Goal: Find contact information: Find contact information

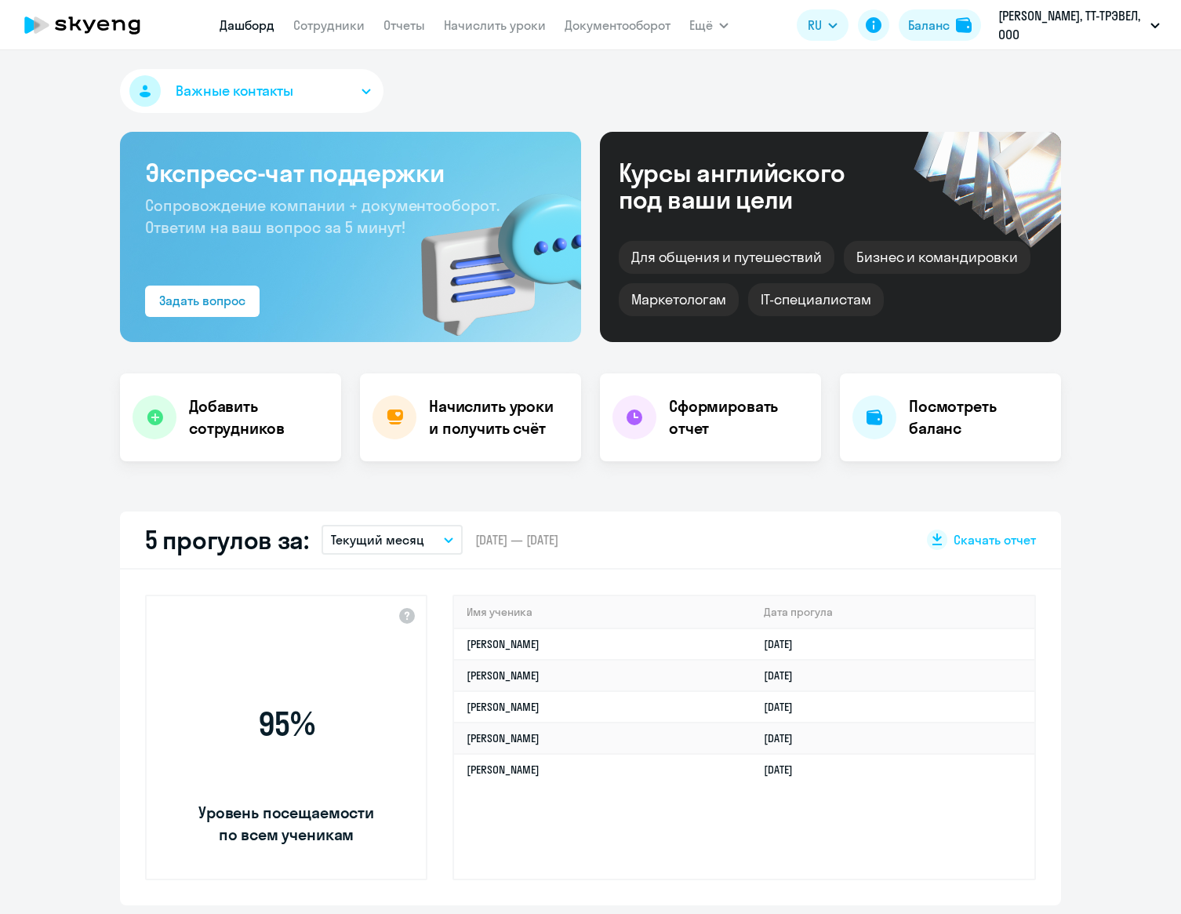
select select "30"
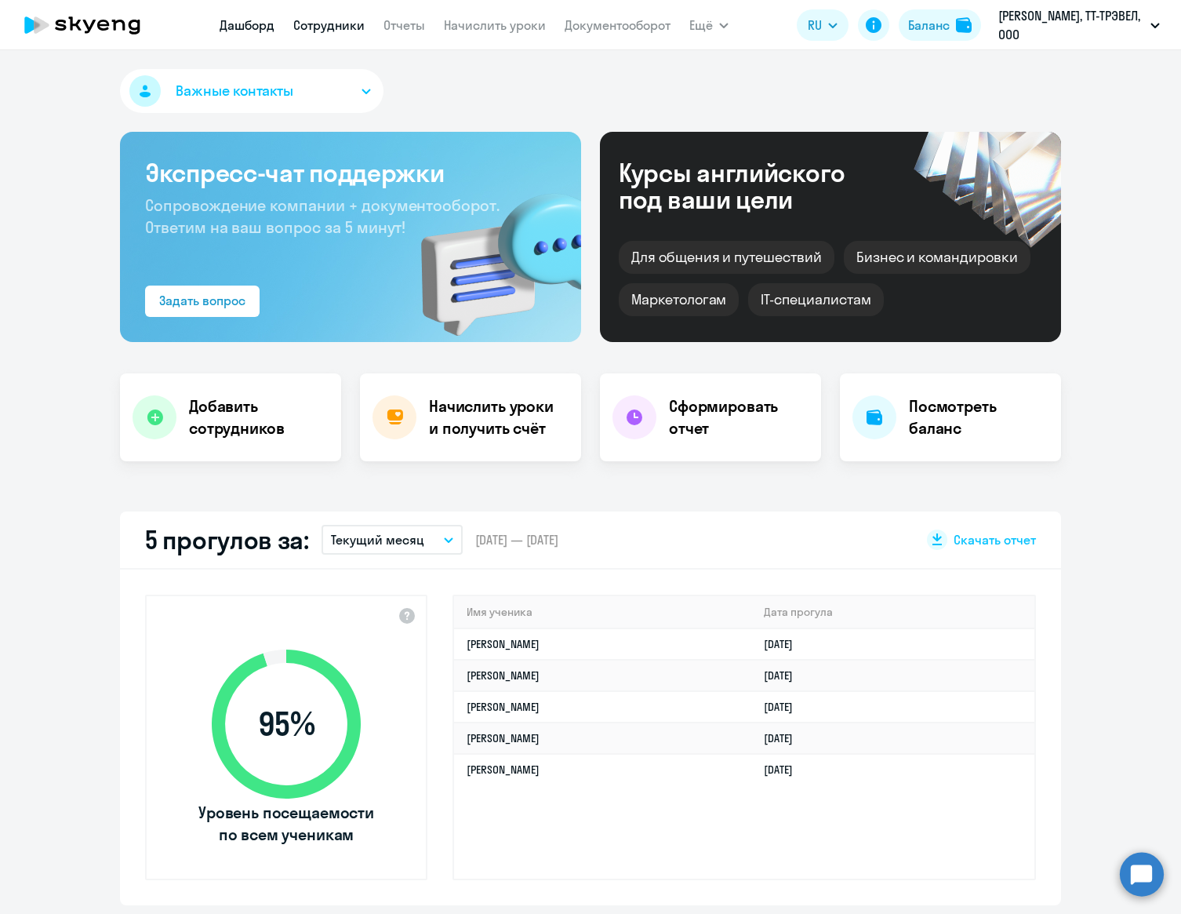
click at [340, 25] on link "Сотрудники" at bounding box center [328, 25] width 71 height 16
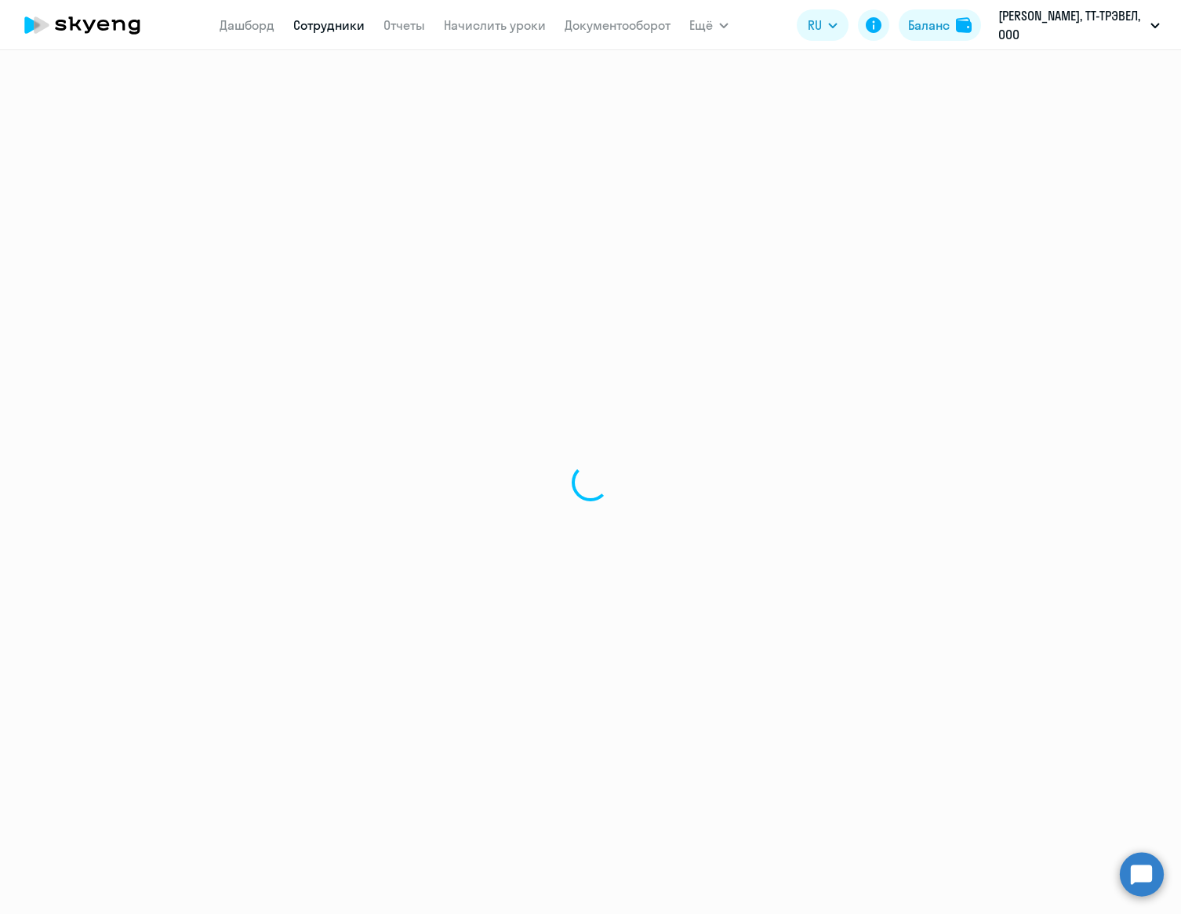
select select "30"
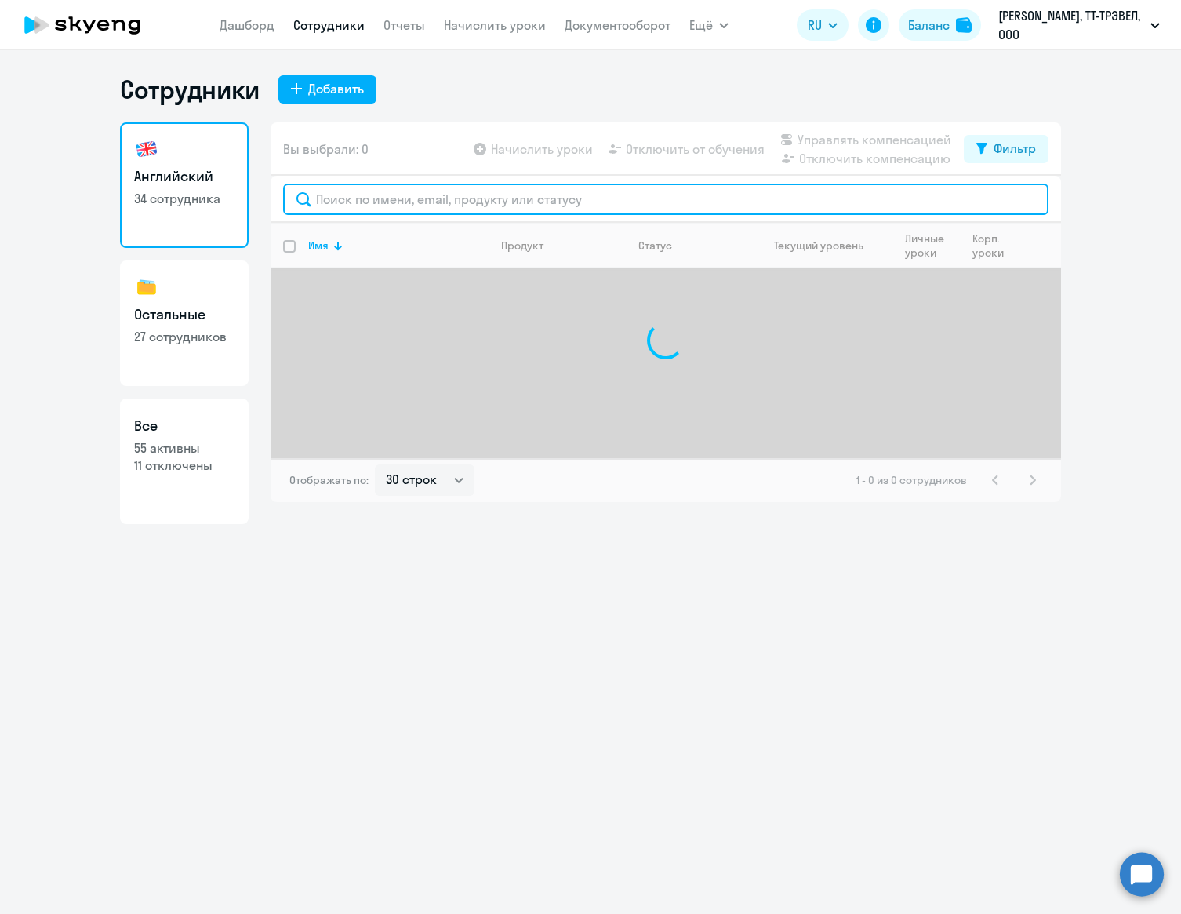
click at [413, 199] on input "text" at bounding box center [665, 199] width 765 height 31
paste input "[PERSON_NAME]"
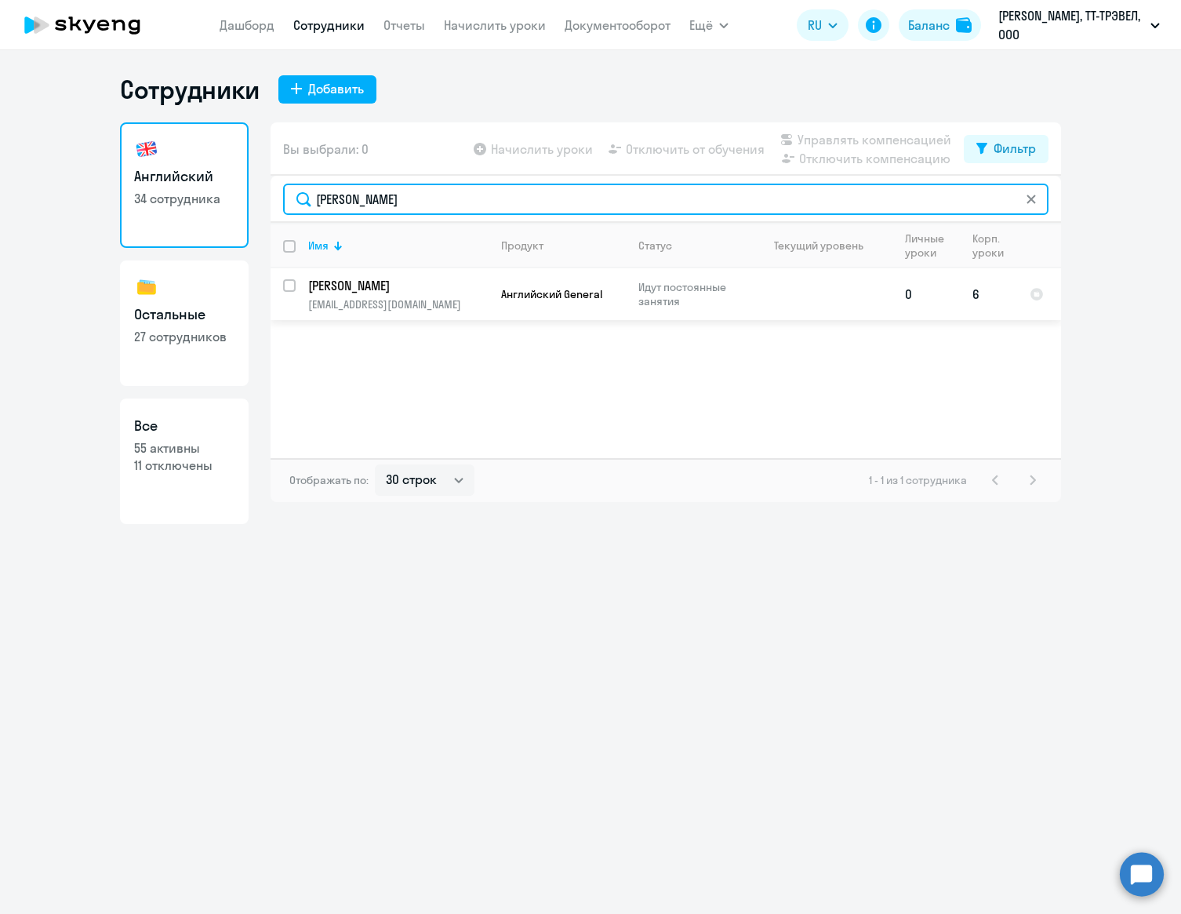
type input "[PERSON_NAME]"
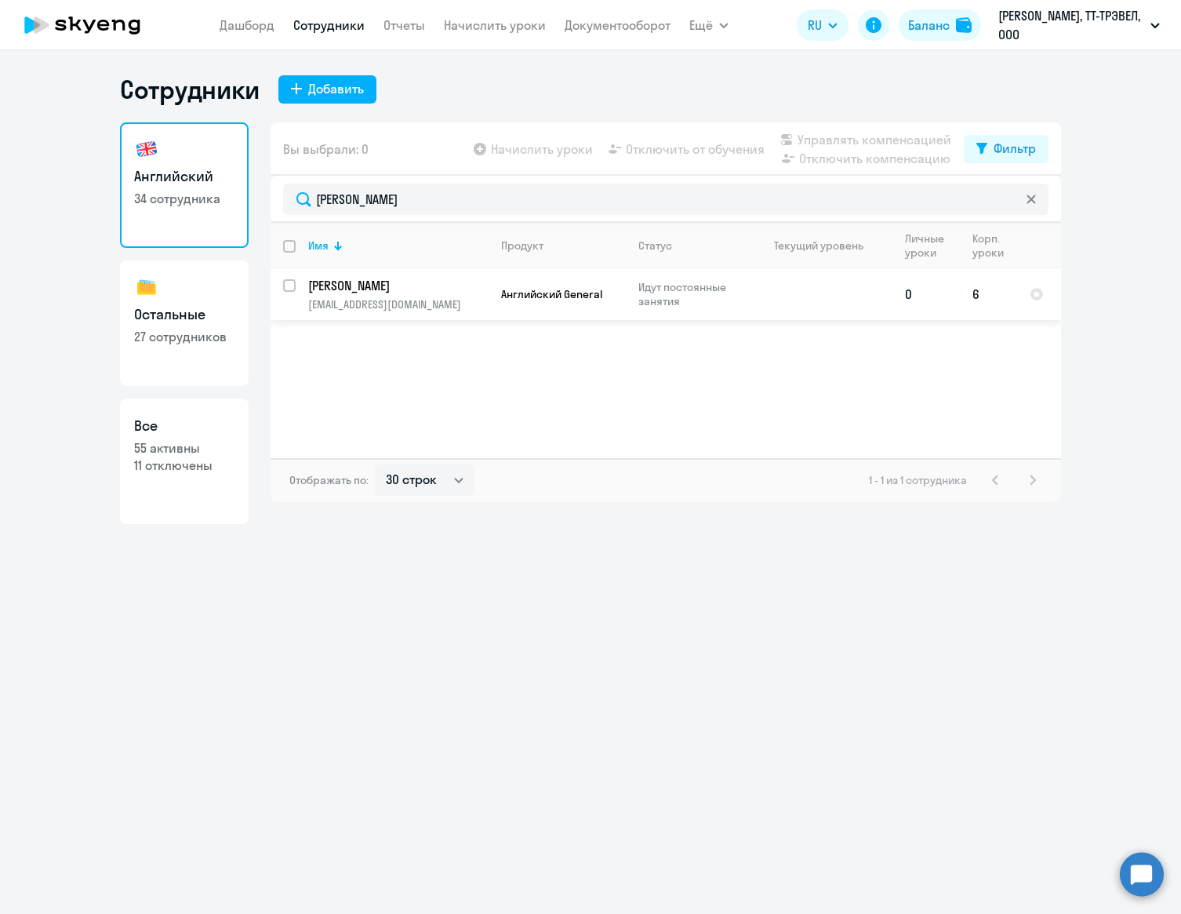
click at [439, 297] on p "[EMAIL_ADDRESS][DOMAIN_NAME]" at bounding box center [398, 304] width 180 height 14
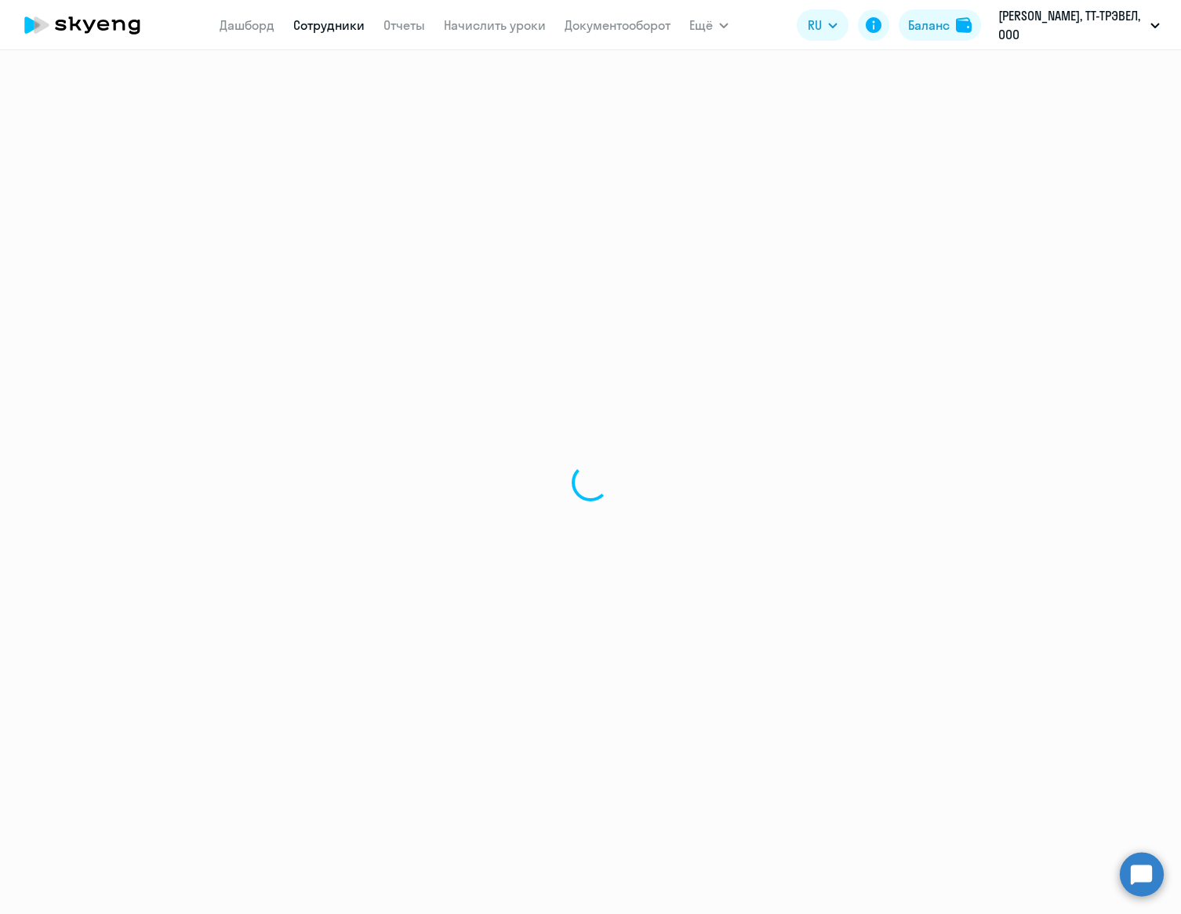
select select "english"
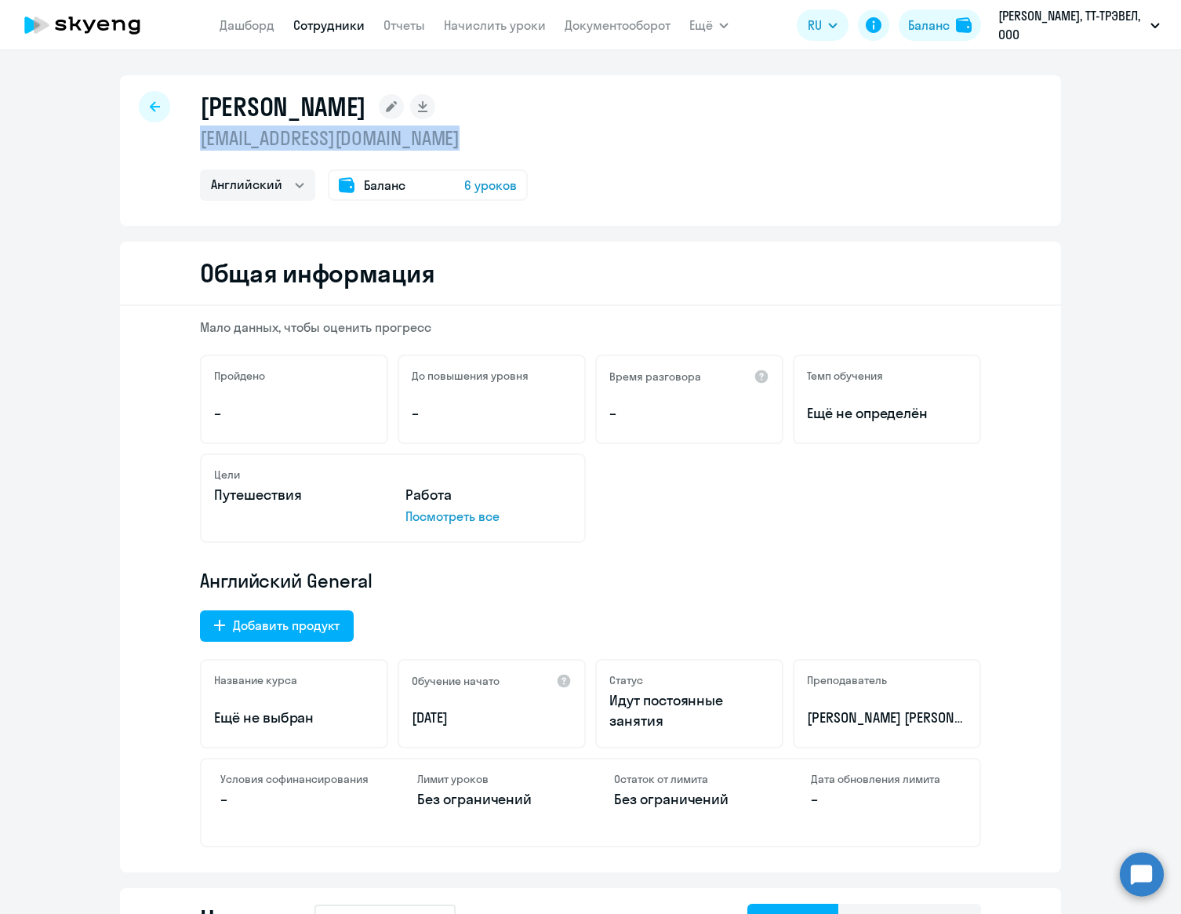
drag, startPoint x: 483, startPoint y: 139, endPoint x: 202, endPoint y: 147, distance: 281.7
click at [202, 147] on p "[EMAIL_ADDRESS][DOMAIN_NAME]" at bounding box center [364, 137] width 328 height 25
copy p "[EMAIL_ADDRESS][DOMAIN_NAME]"
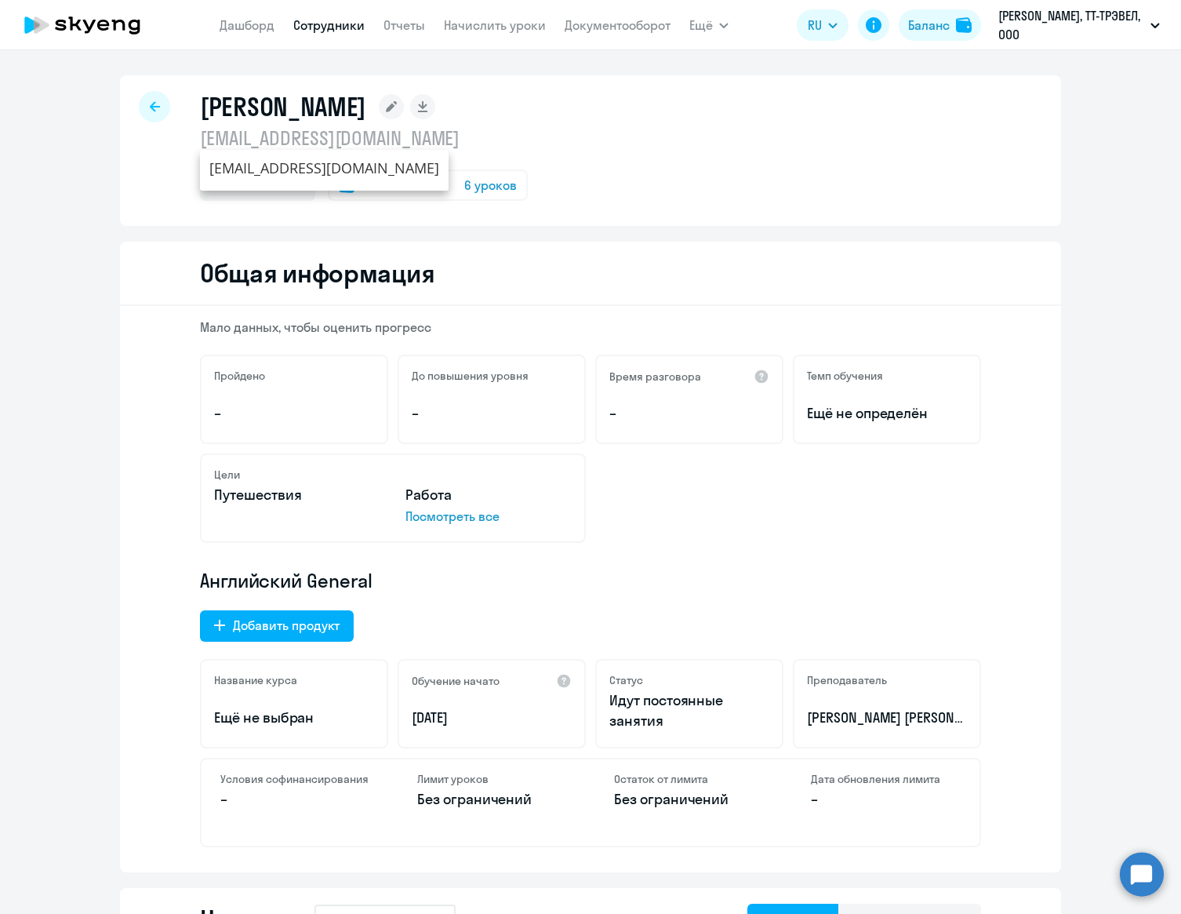
click at [164, 114] on div at bounding box center [154, 106] width 31 height 31
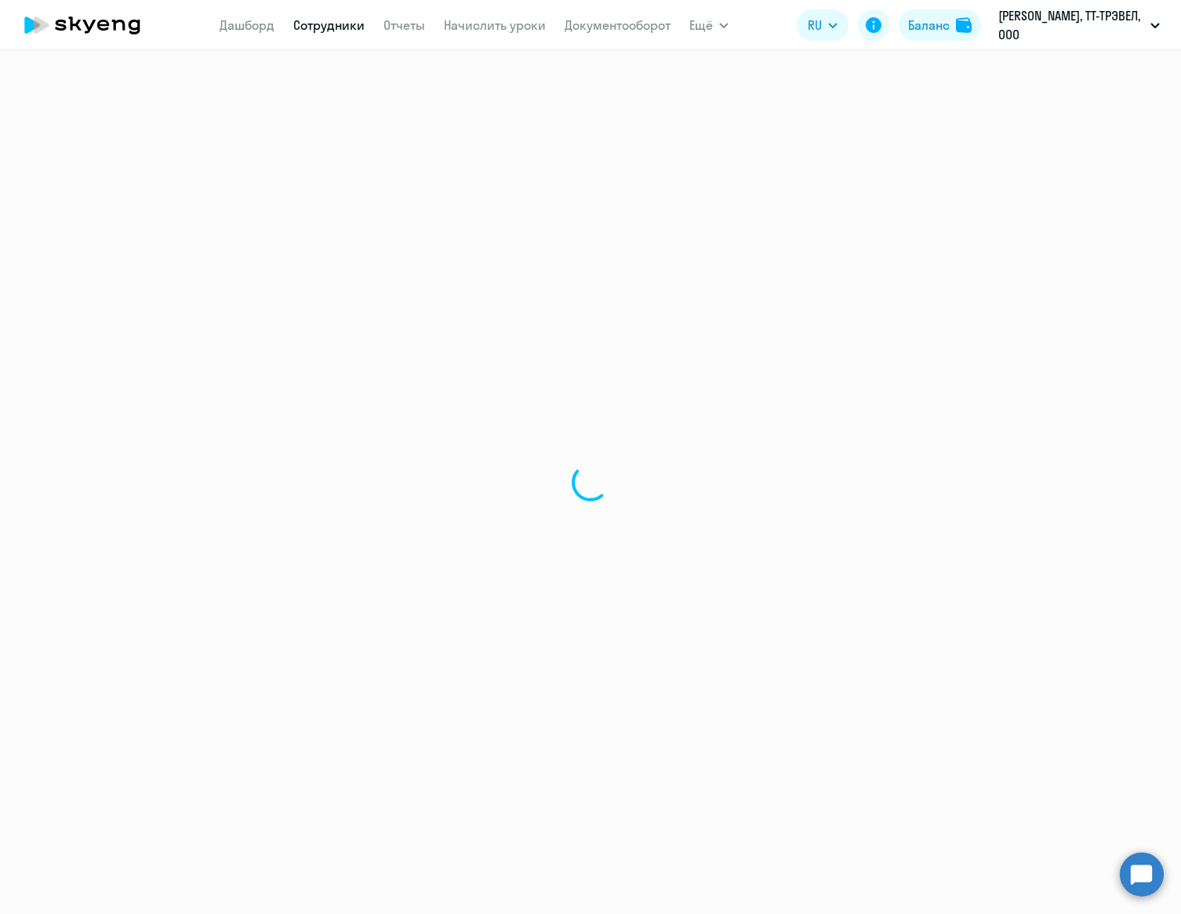
select select "30"
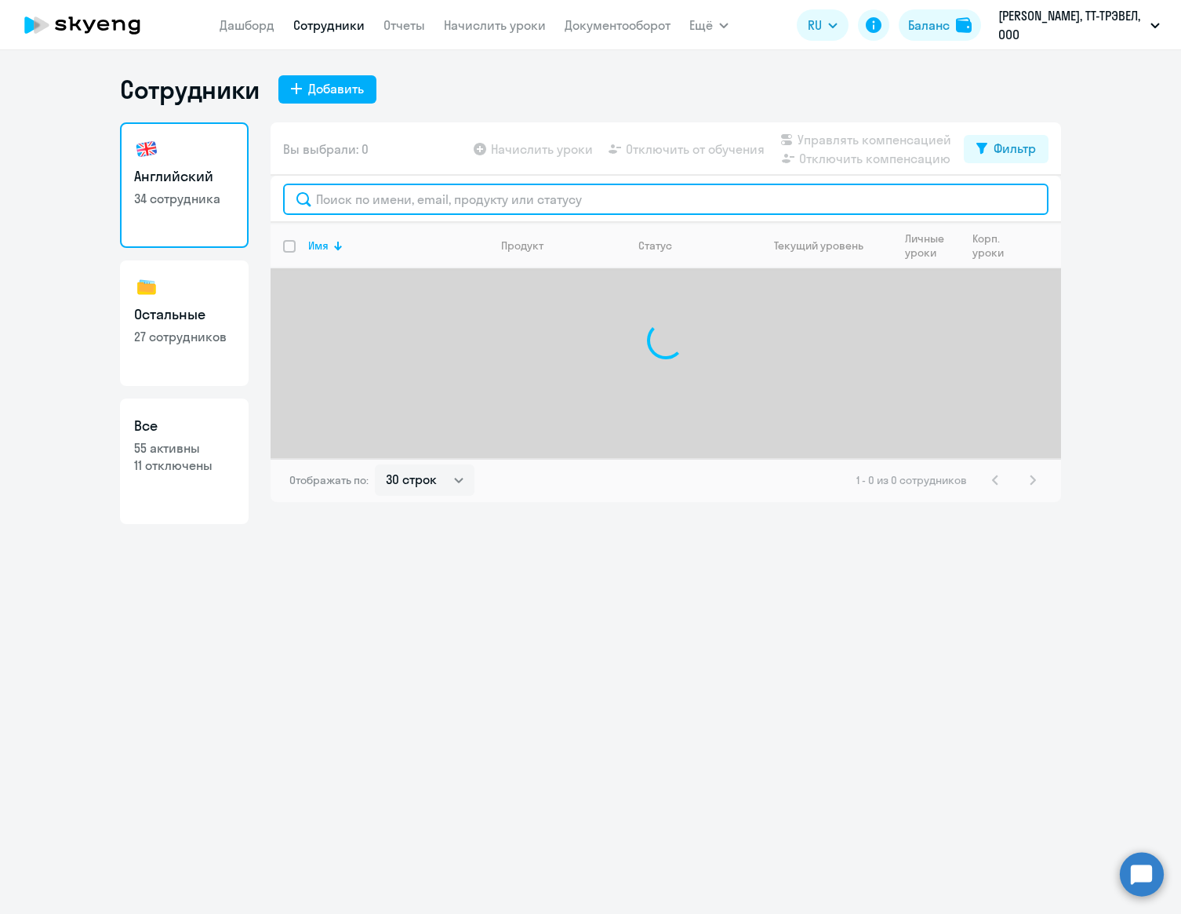
click at [427, 200] on input "text" at bounding box center [665, 199] width 765 height 31
paste input "[PERSON_NAME]"
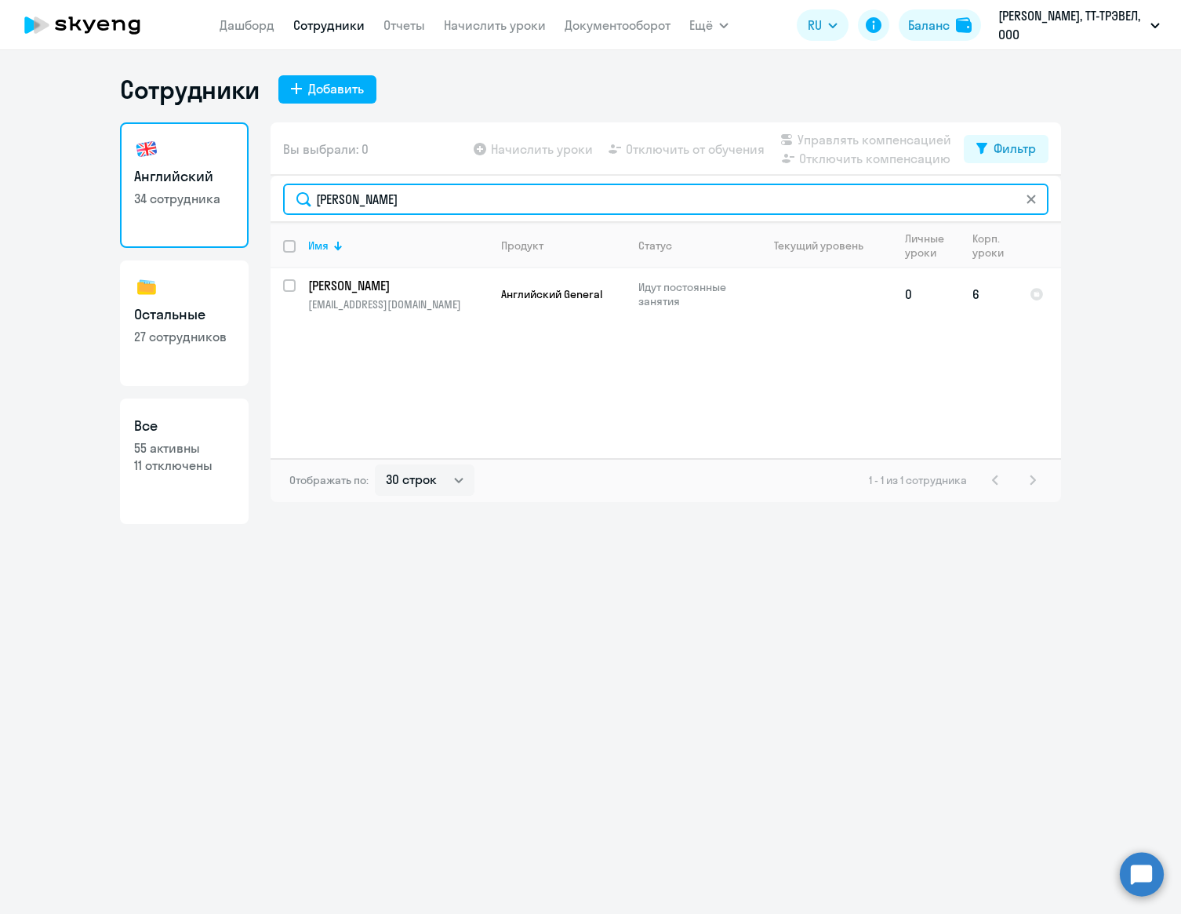
type input "[PERSON_NAME]"
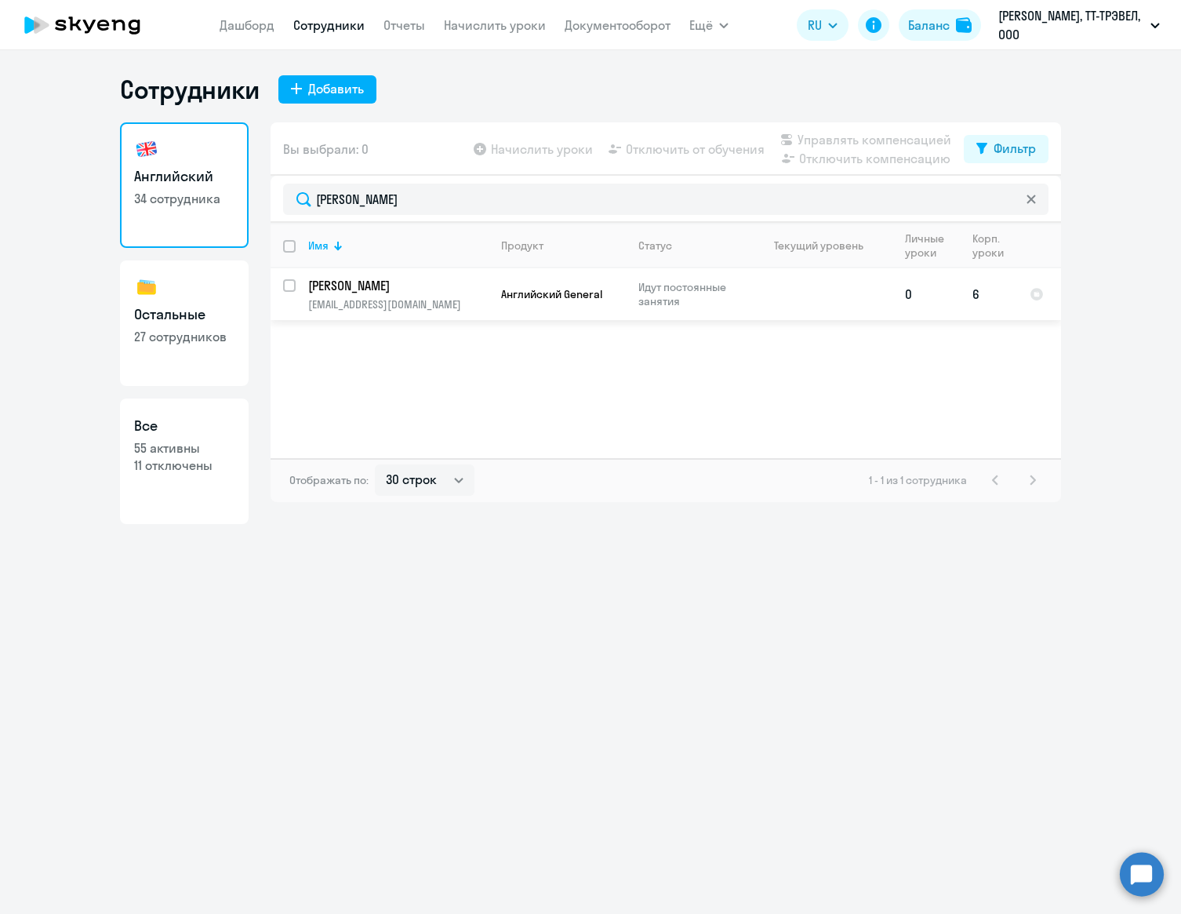
click at [456, 311] on td "[PERSON_NAME] [PERSON_NAME][EMAIL_ADDRESS][DOMAIN_NAME]" at bounding box center [392, 294] width 193 height 52
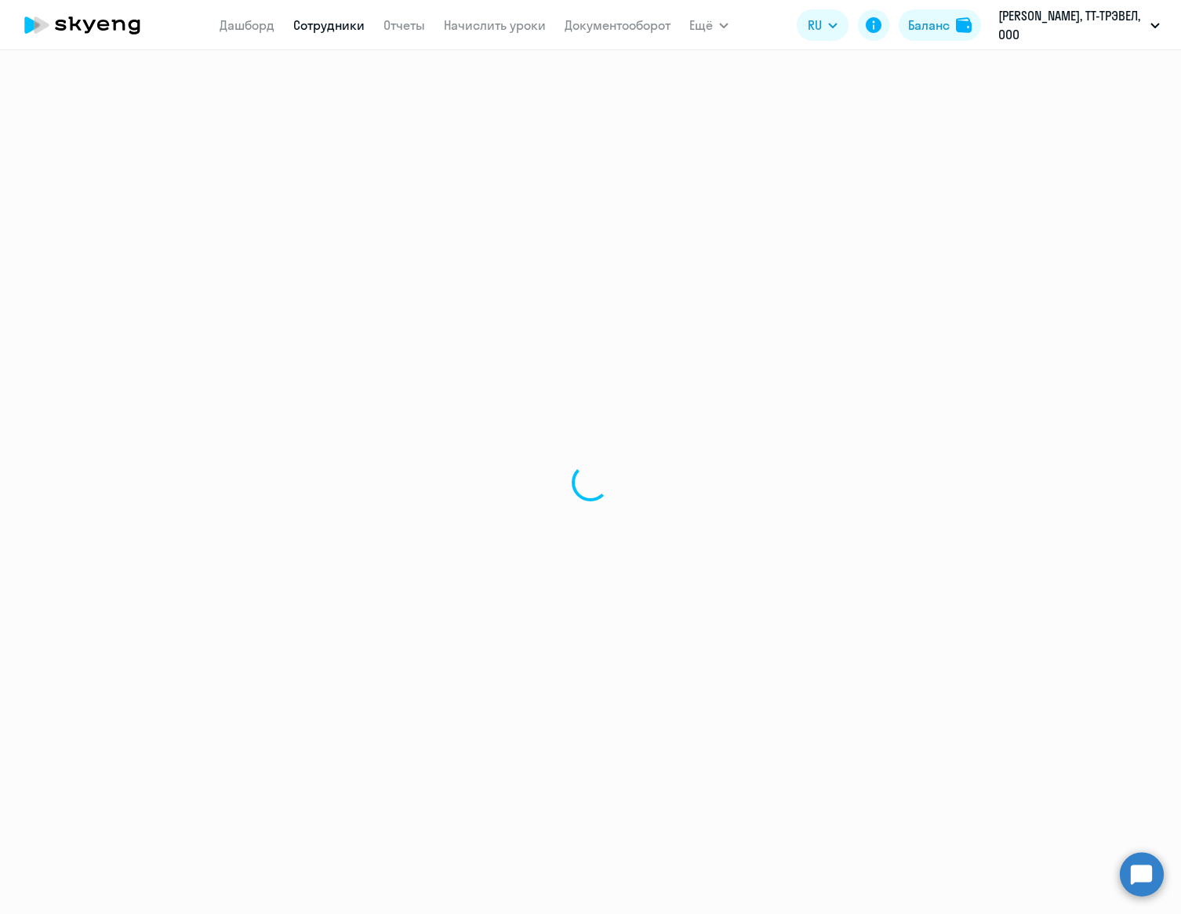
select select "english"
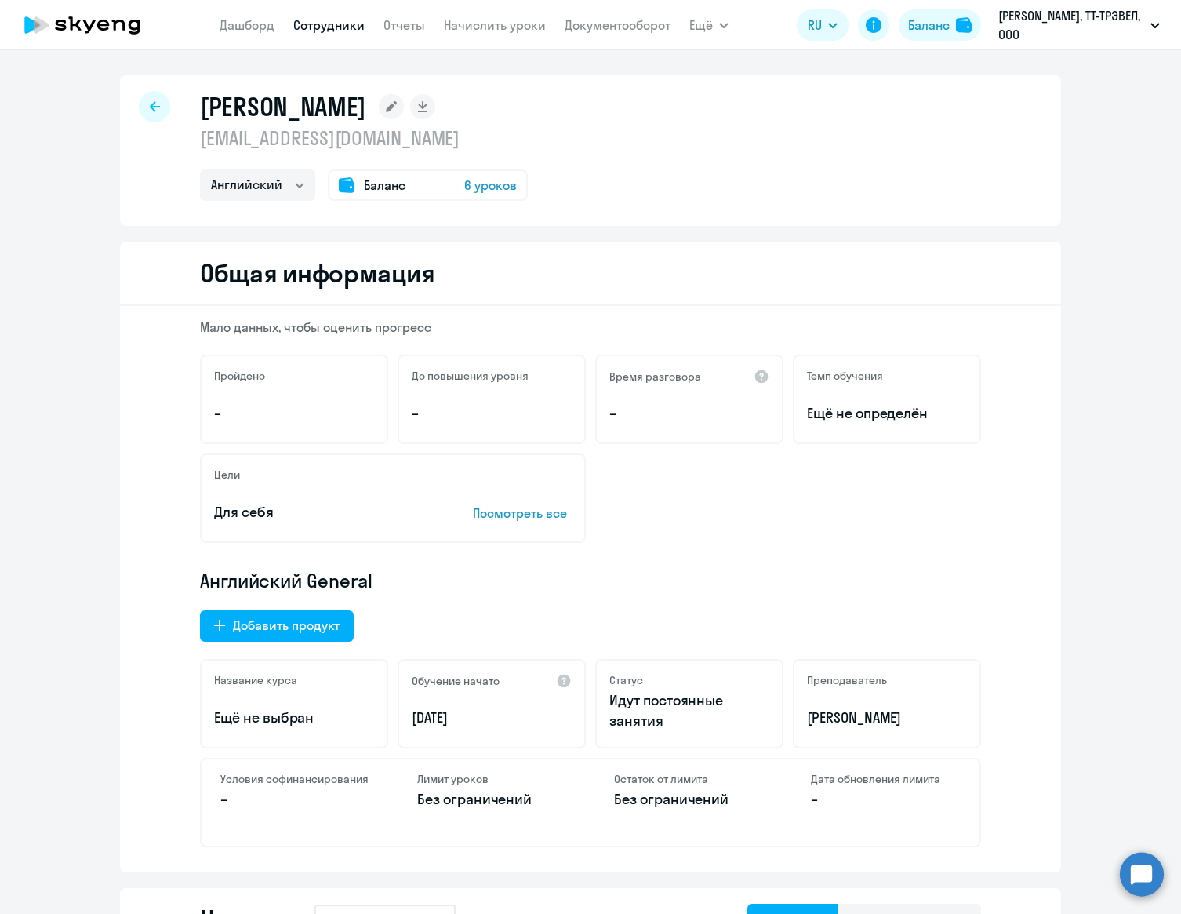
drag, startPoint x: 525, startPoint y: 136, endPoint x: 278, endPoint y: 73, distance: 255.1
click at [202, 140] on p "[EMAIL_ADDRESS][DOMAIN_NAME]" at bounding box center [364, 137] width 328 height 25
copy p "[EMAIL_ADDRESS][DOMAIN_NAME]"
click at [154, 105] on icon at bounding box center [155, 106] width 10 height 11
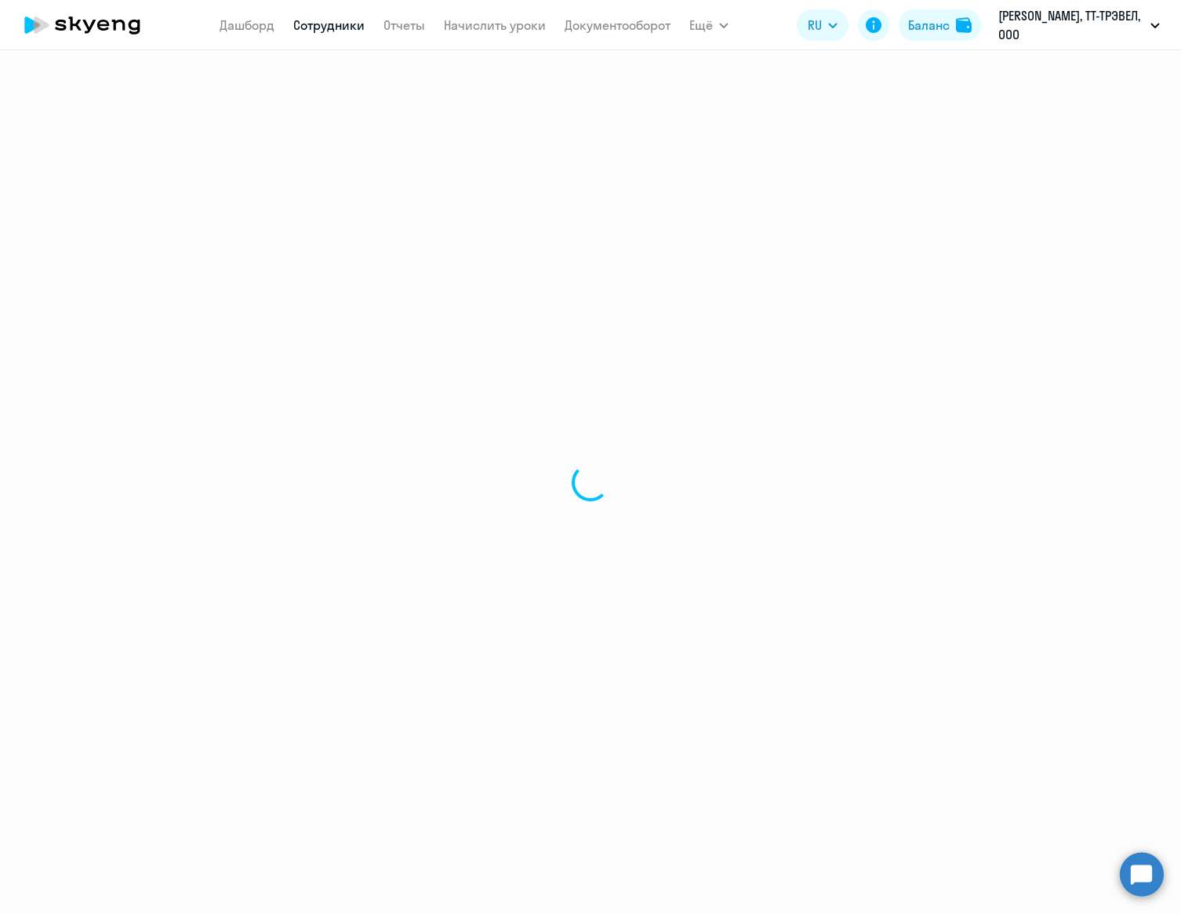
select select "30"
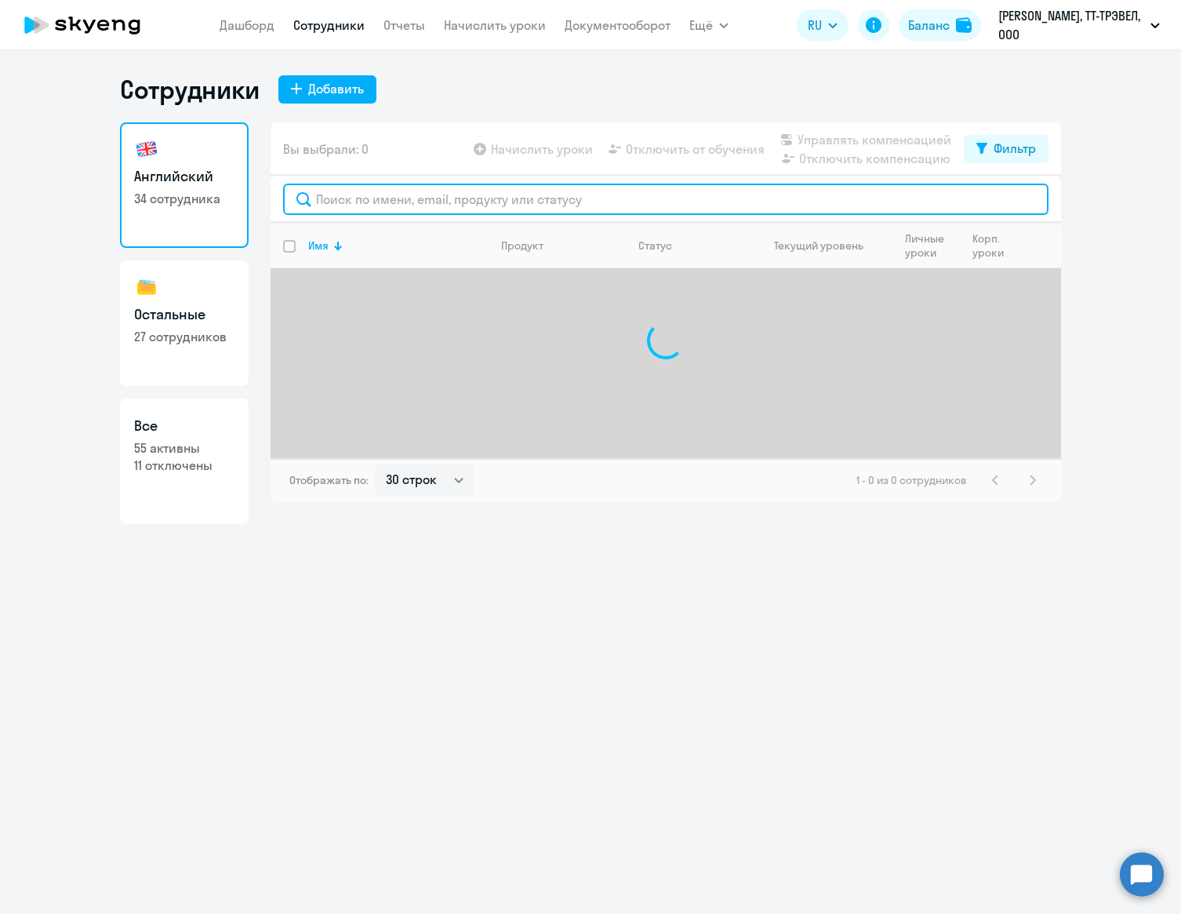
click at [382, 205] on input "text" at bounding box center [665, 199] width 765 height 31
paste input "[PERSON_NAME]"
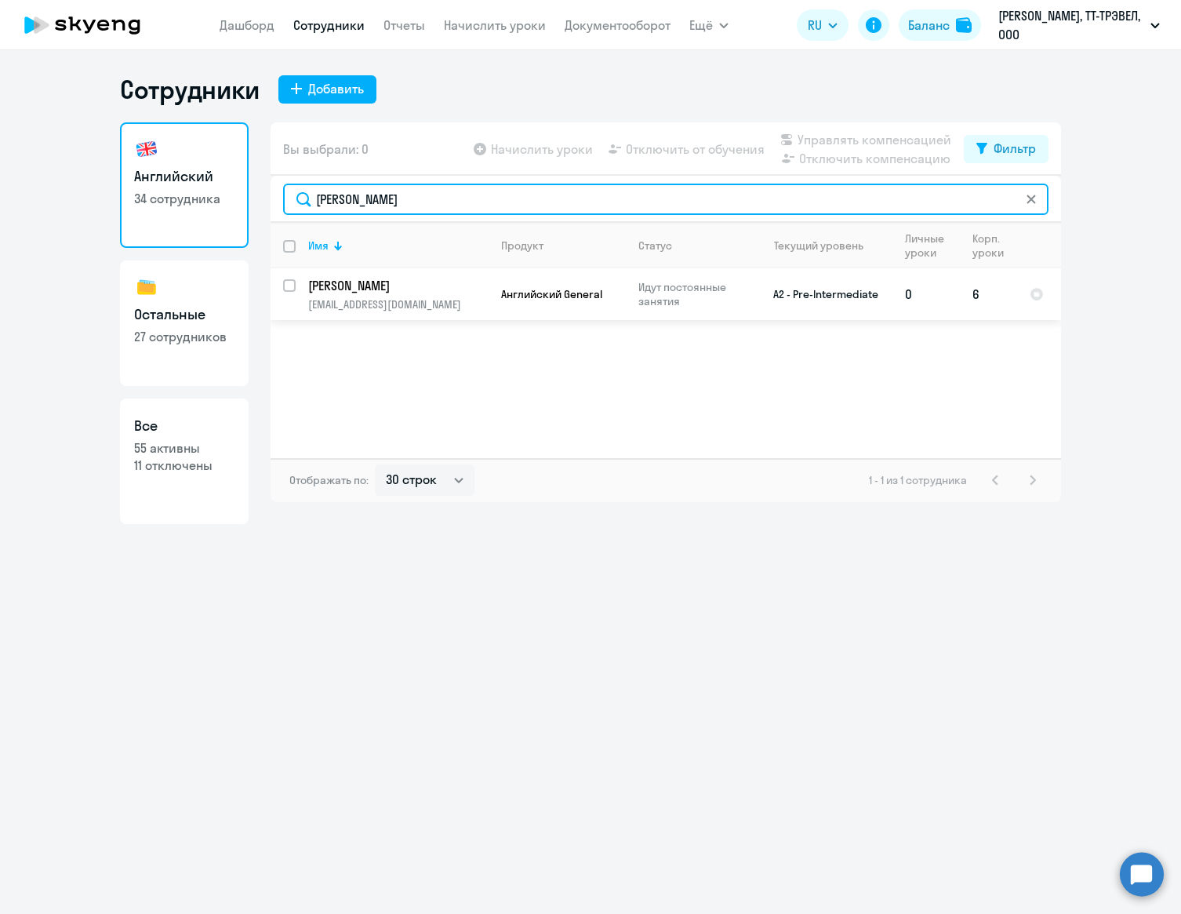
type input "[PERSON_NAME]"
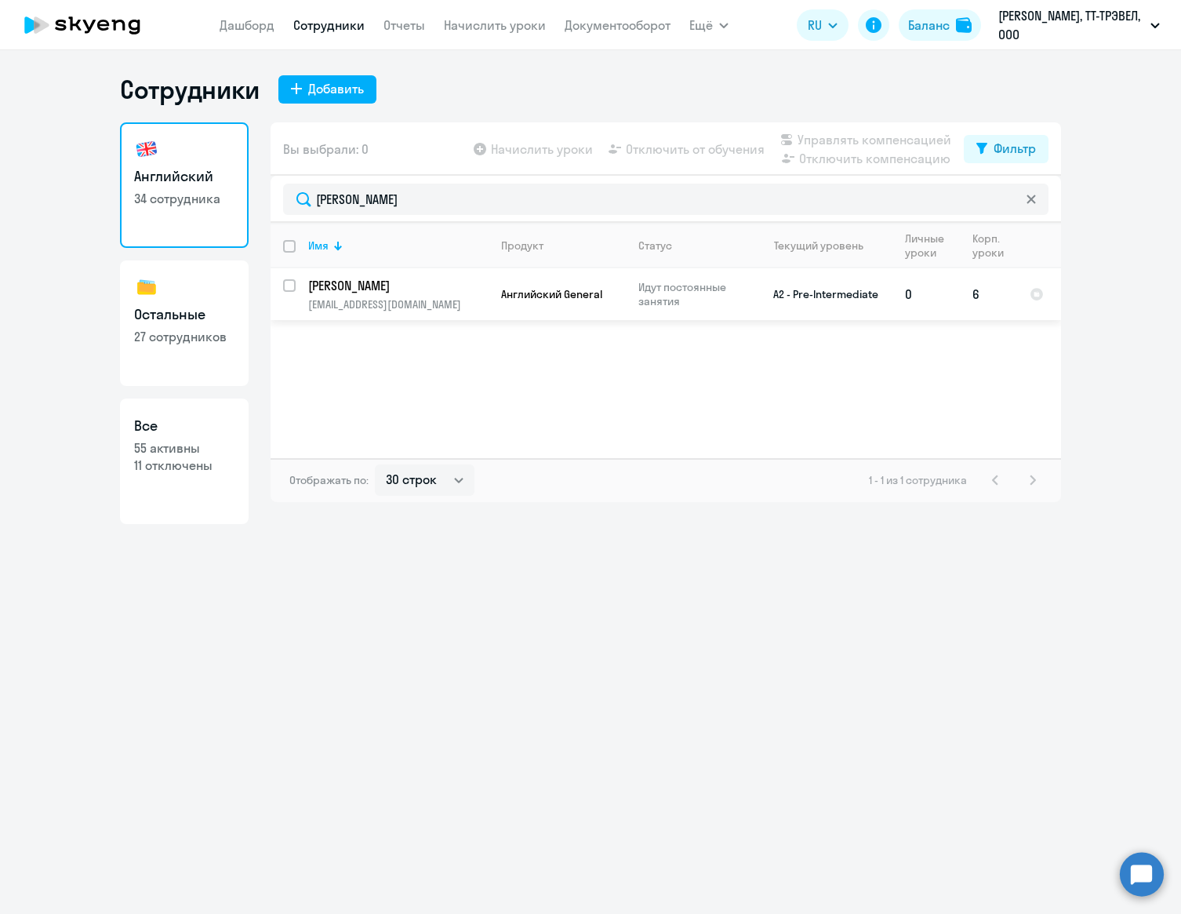
click at [431, 304] on p "[EMAIL_ADDRESS][DOMAIN_NAME]" at bounding box center [398, 304] width 180 height 14
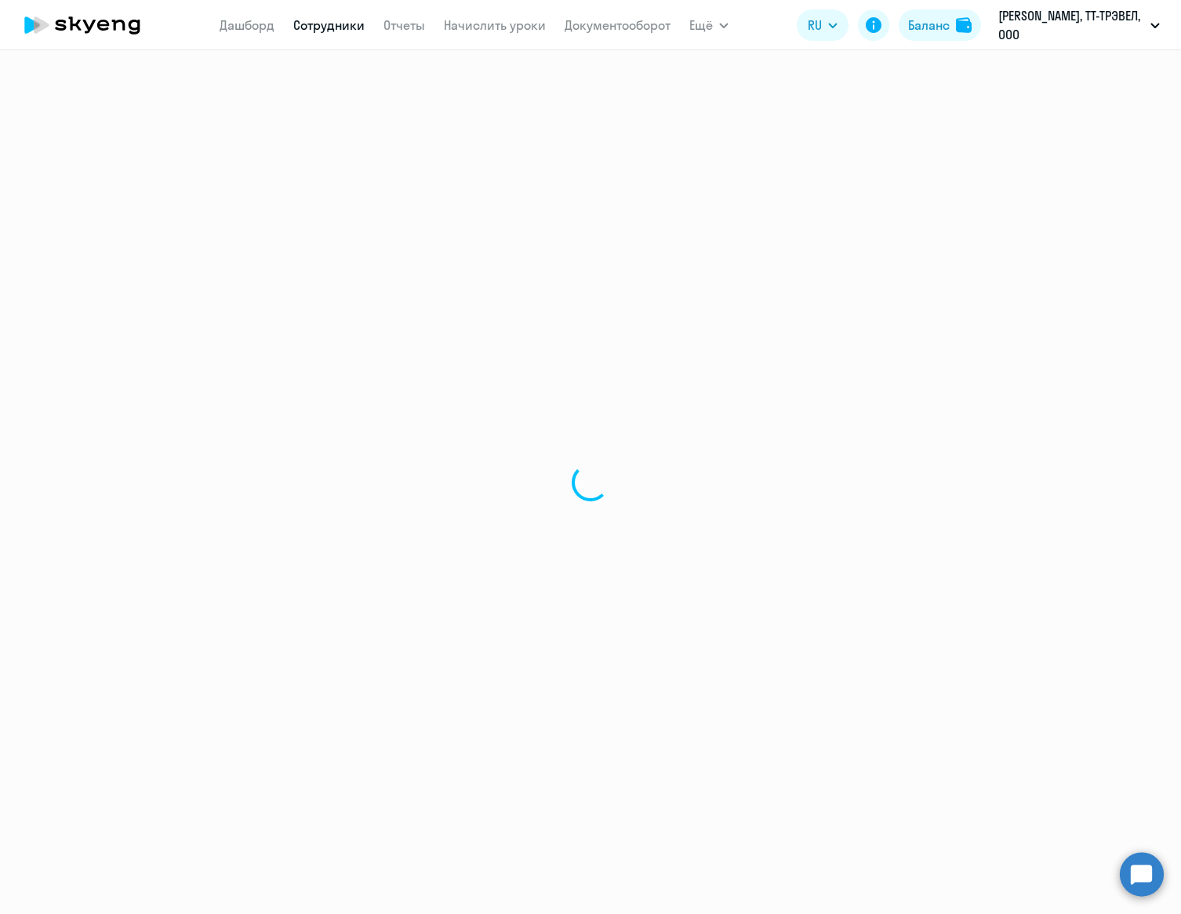
select select "english"
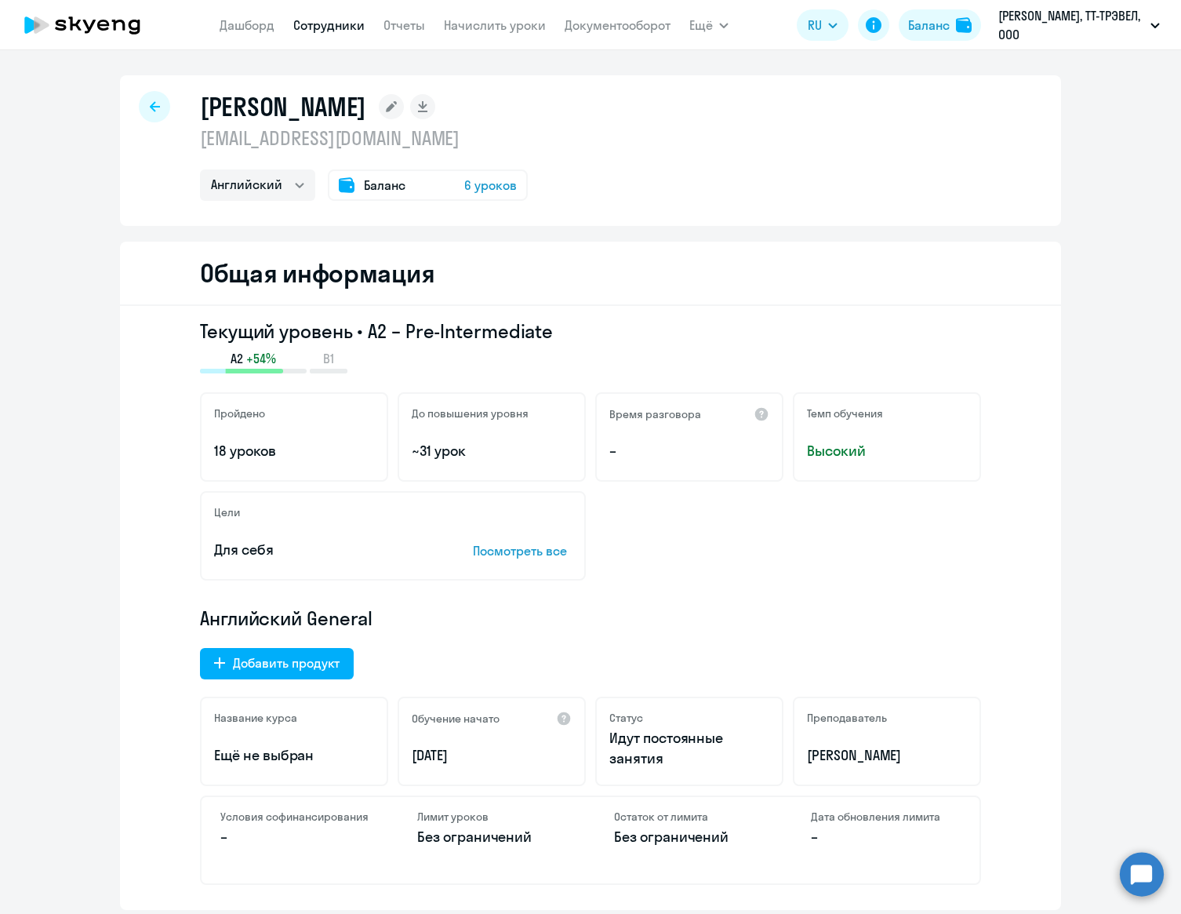
drag, startPoint x: 522, startPoint y: 144, endPoint x: 191, endPoint y: 133, distance: 330.4
click at [191, 133] on div "[PERSON_NAME] [EMAIL_ADDRESS][DOMAIN_NAME] Английский Остальные Баланс 6 уроков" at bounding box center [590, 150] width 941 height 151
copy p "[EMAIL_ADDRESS][DOMAIN_NAME]"
click at [158, 104] on icon at bounding box center [155, 106] width 10 height 11
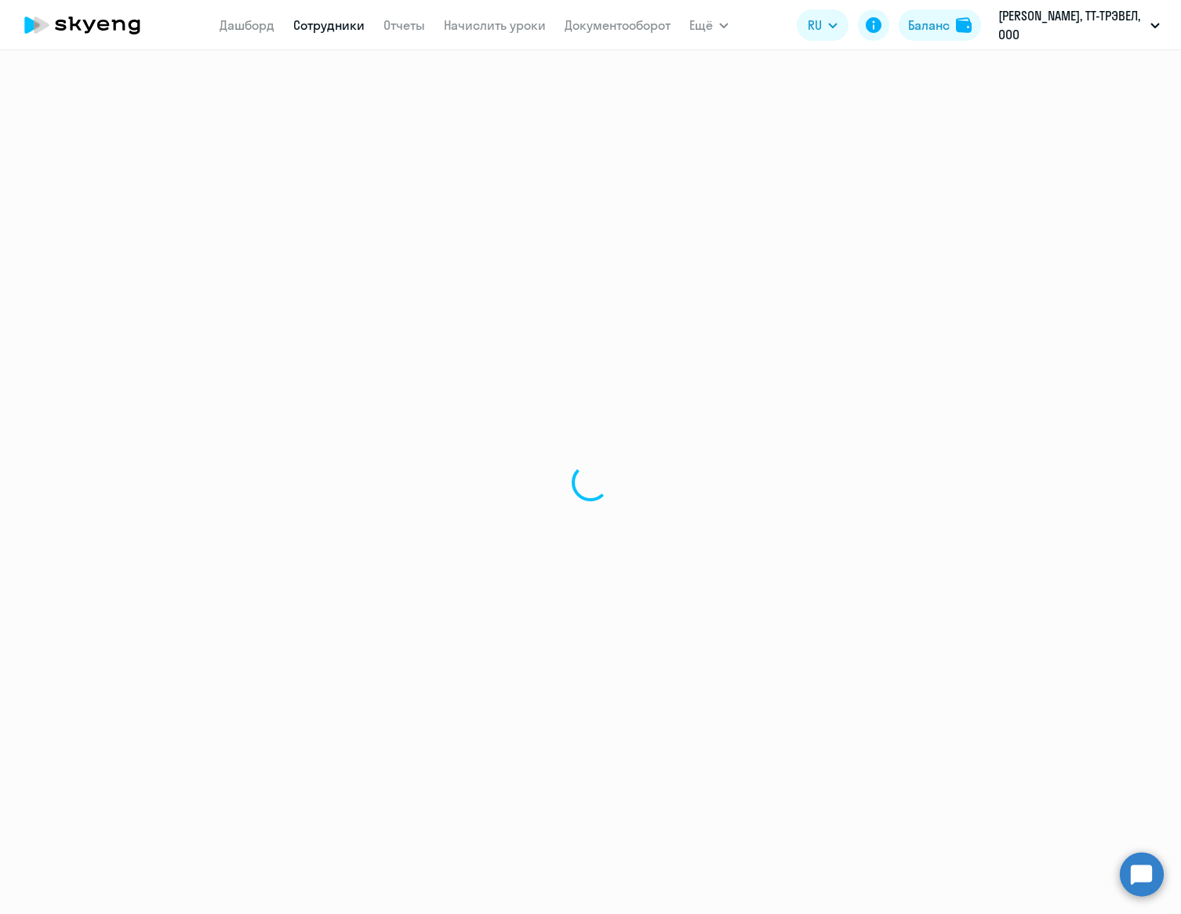
select select "30"
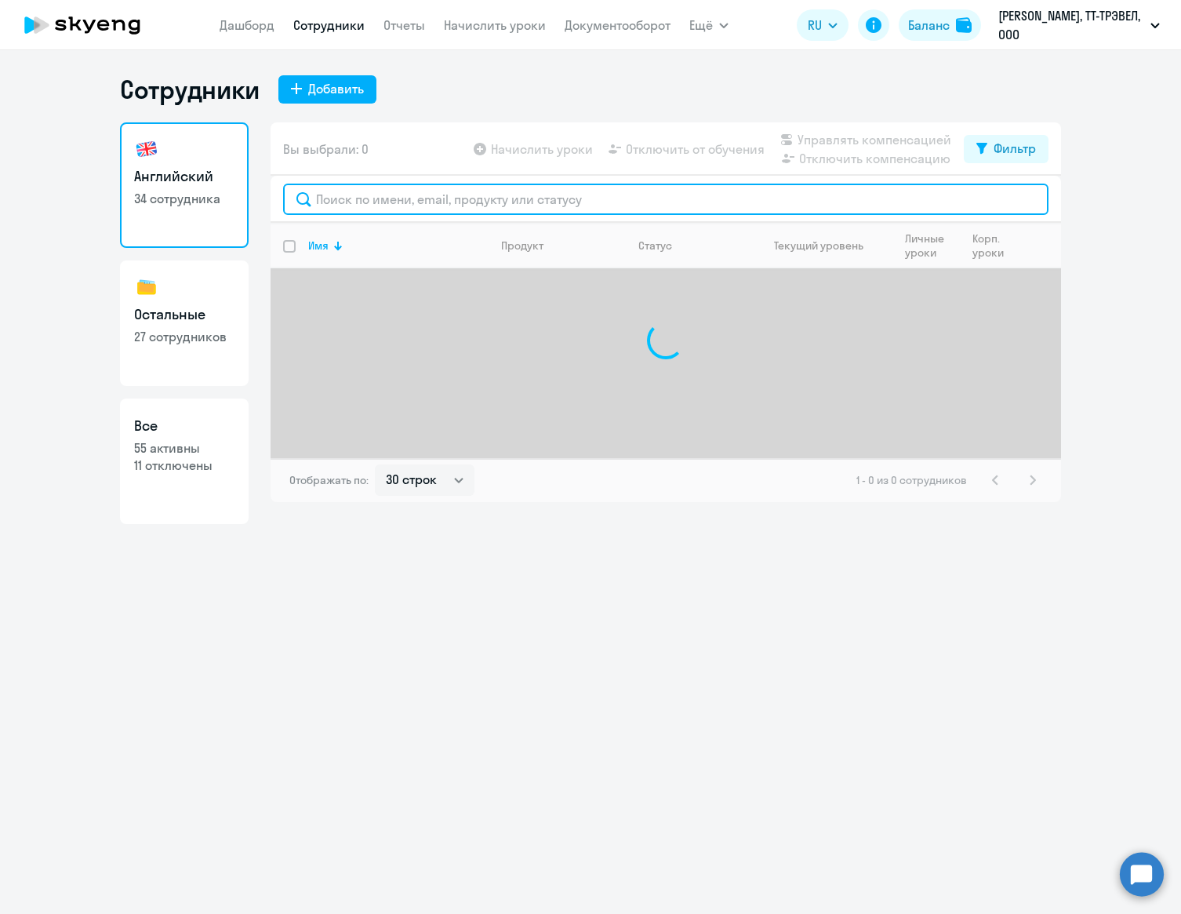
click at [391, 198] on input "text" at bounding box center [665, 199] width 765 height 31
paste input "[PERSON_NAME]"
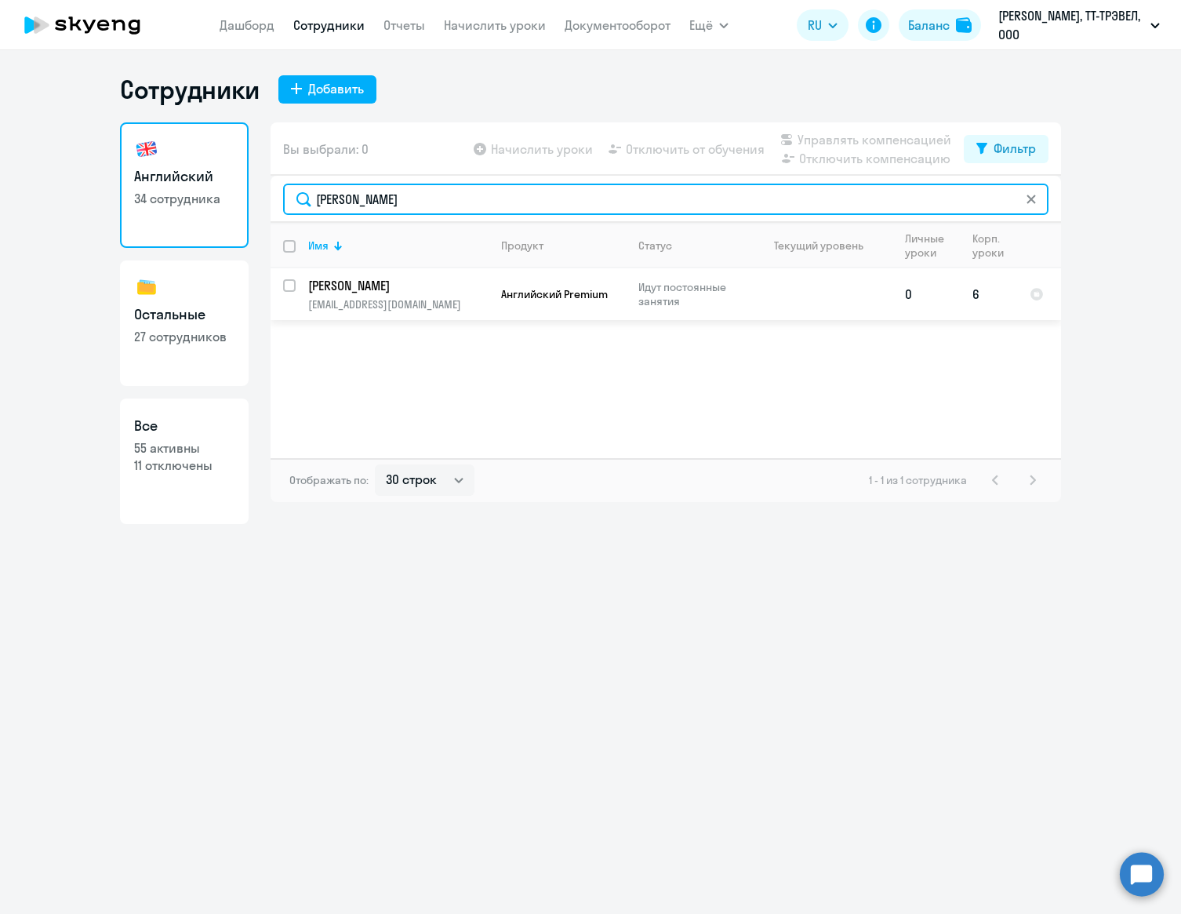
type input "[PERSON_NAME]"
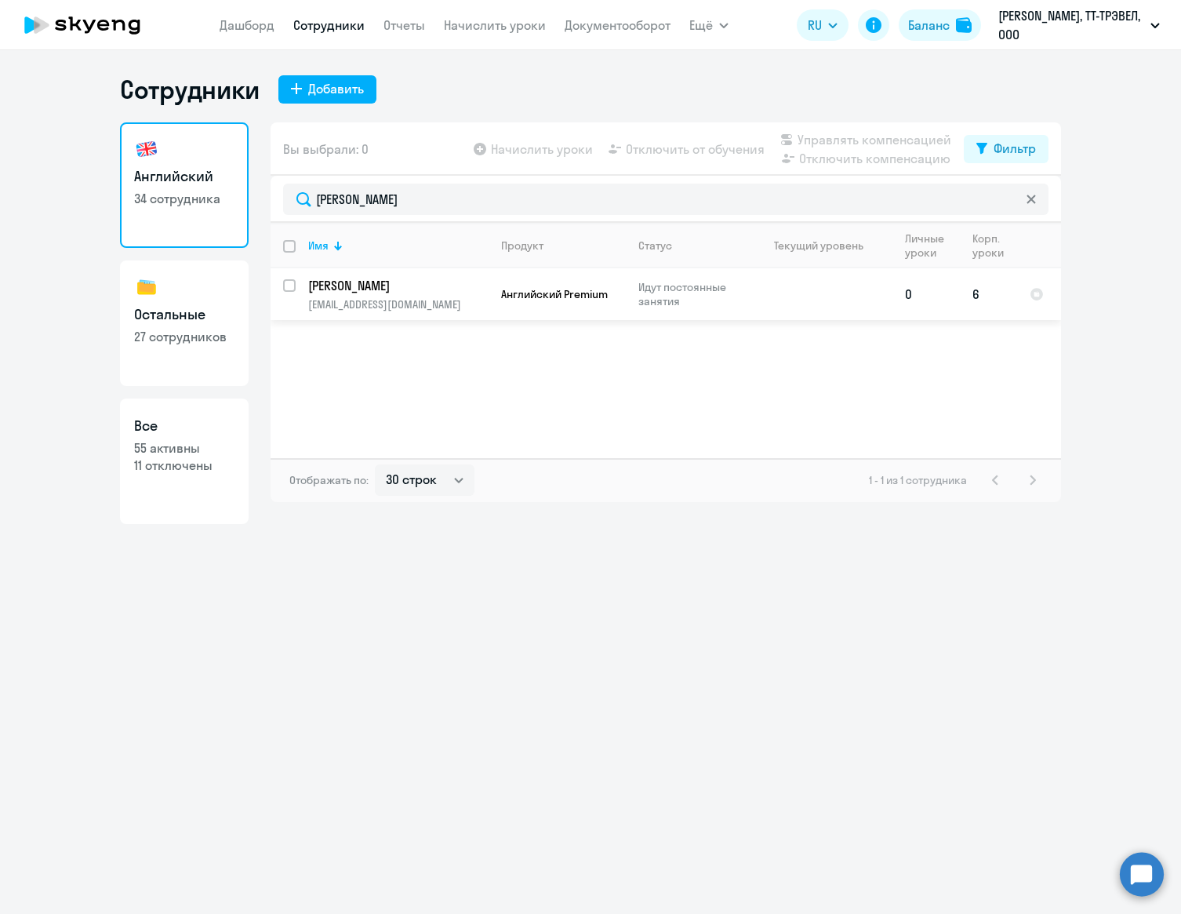
click at [461, 296] on td "[PERSON_NAME] [PERSON_NAME][EMAIL_ADDRESS][DOMAIN_NAME]" at bounding box center [392, 294] width 193 height 52
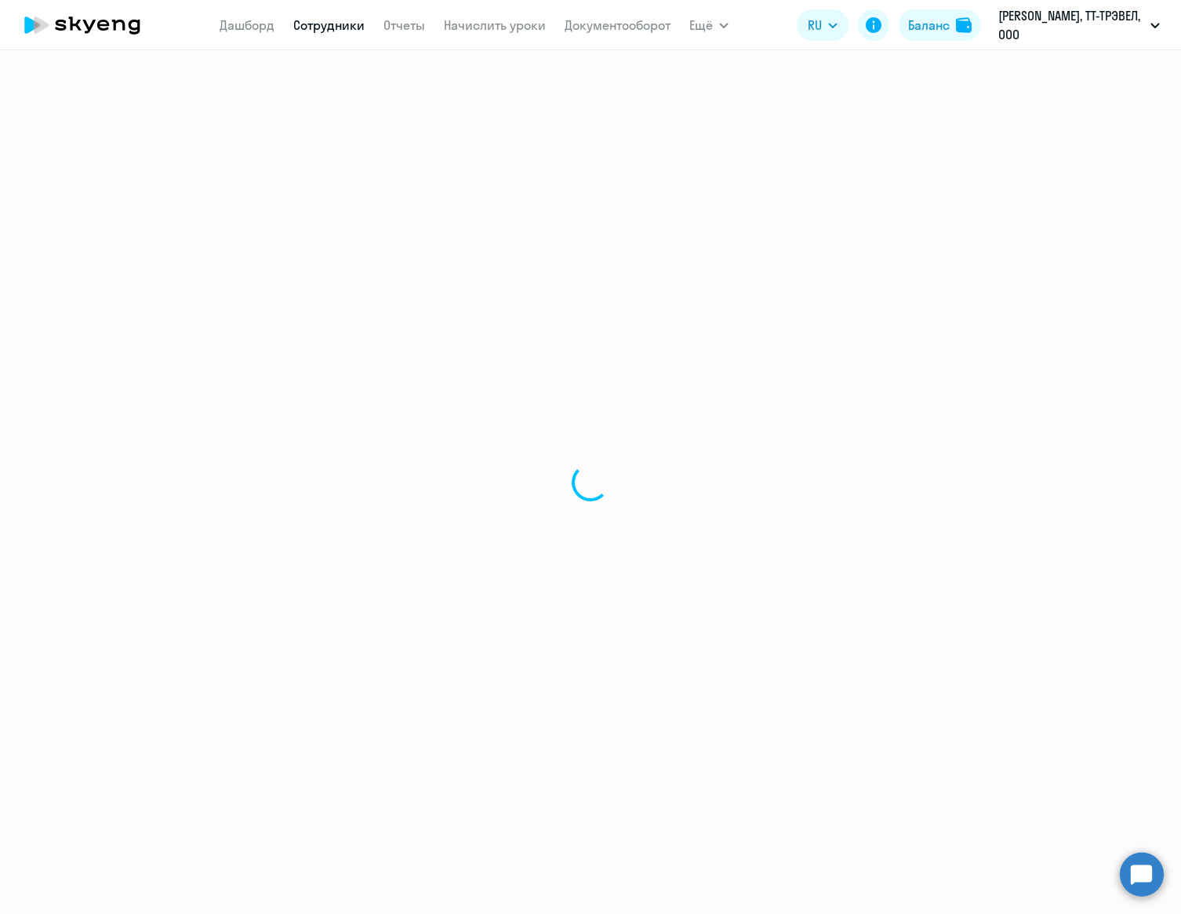
select select "english"
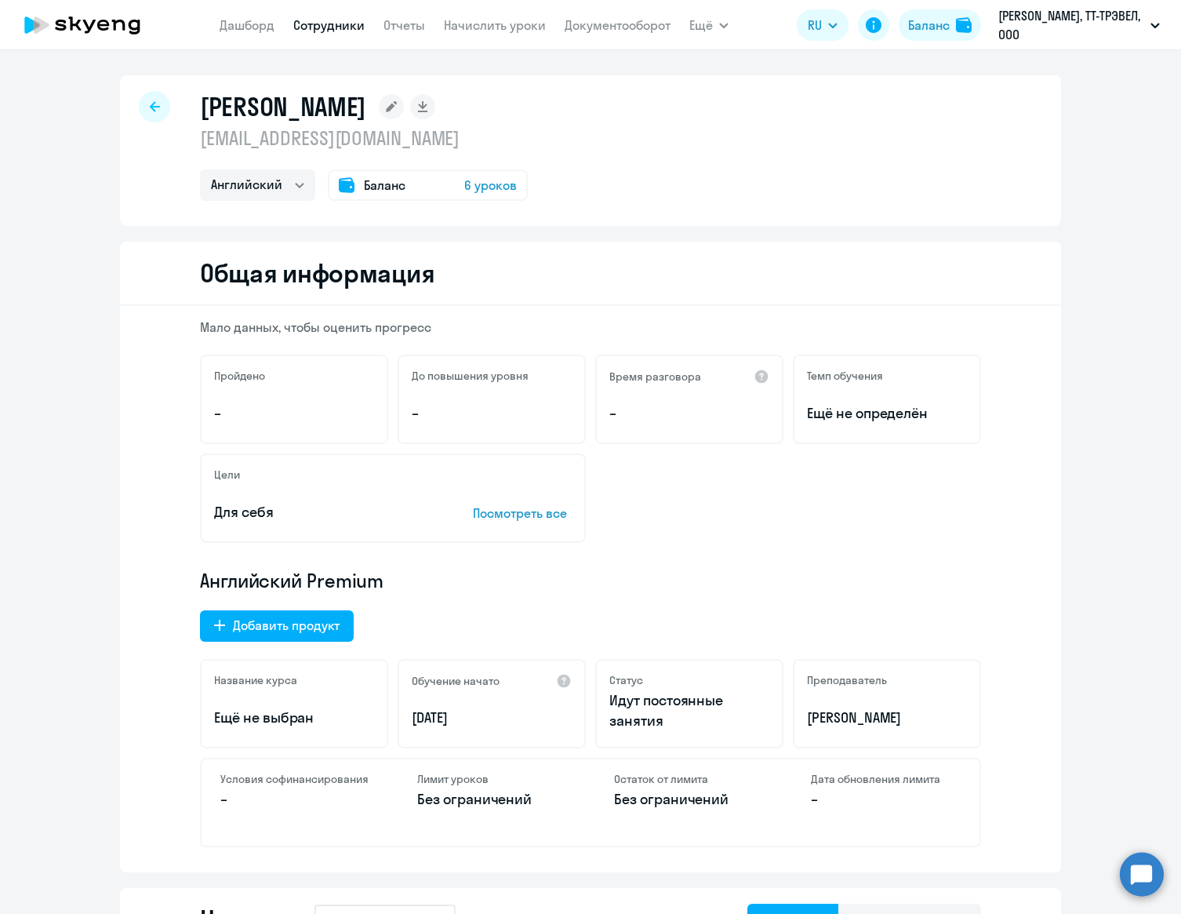
drag, startPoint x: 480, startPoint y: 143, endPoint x: 173, endPoint y: 144, distance: 307.4
click at [173, 145] on div "[PERSON_NAME] [EMAIL_ADDRESS][DOMAIN_NAME] Английский Остальные Баланс 6 уроков" at bounding box center [590, 150] width 941 height 151
copy div "[PERSON_NAME] [PERSON_NAME][EMAIL_ADDRESS][DOMAIN_NAME]"
click at [299, 131] on p "[EMAIL_ADDRESS][DOMAIN_NAME]" at bounding box center [364, 137] width 328 height 25
drag, startPoint x: 200, startPoint y: 140, endPoint x: 475, endPoint y: 119, distance: 276.0
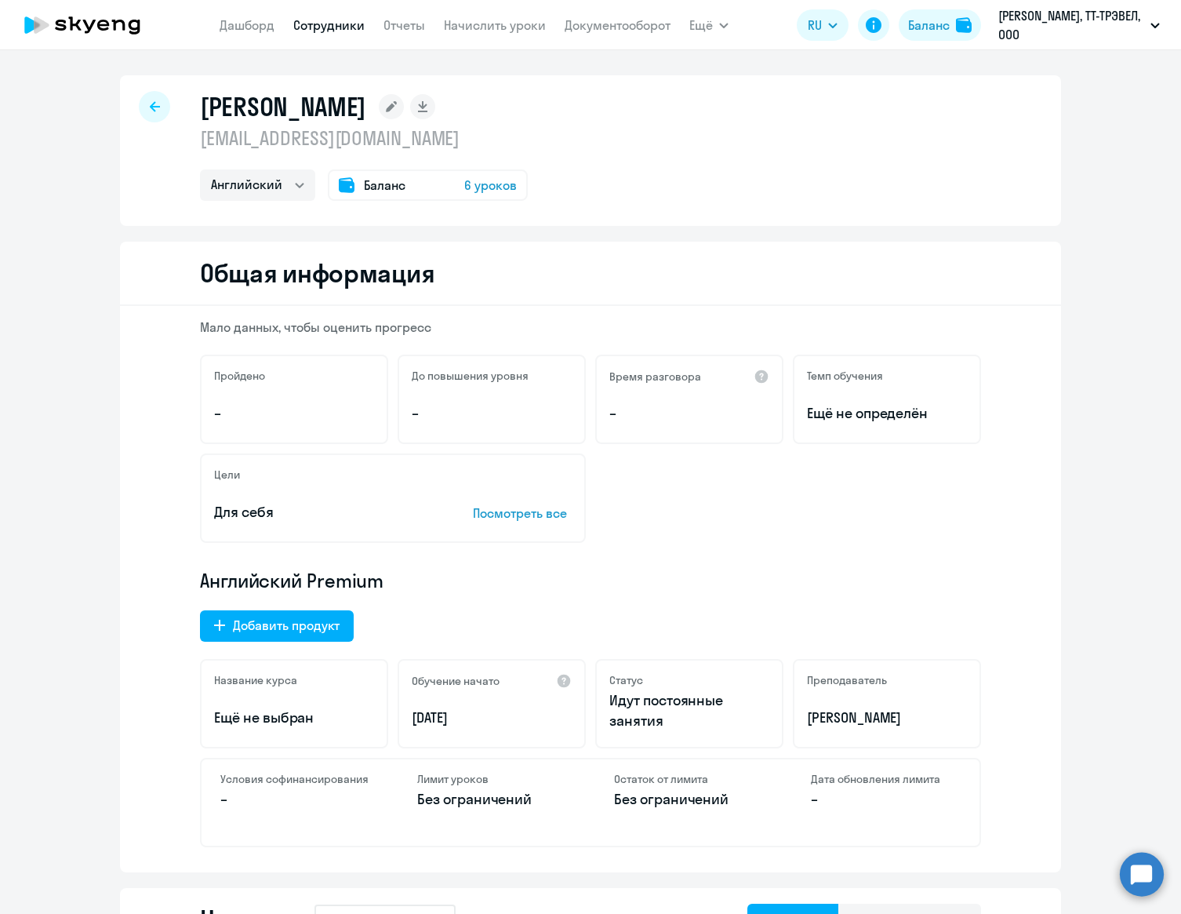
click at [485, 143] on p "[EMAIL_ADDRESS][DOMAIN_NAME]" at bounding box center [364, 137] width 328 height 25
copy p "[EMAIL_ADDRESS][DOMAIN_NAME]"
